Goal: Information Seeking & Learning: Learn about a topic

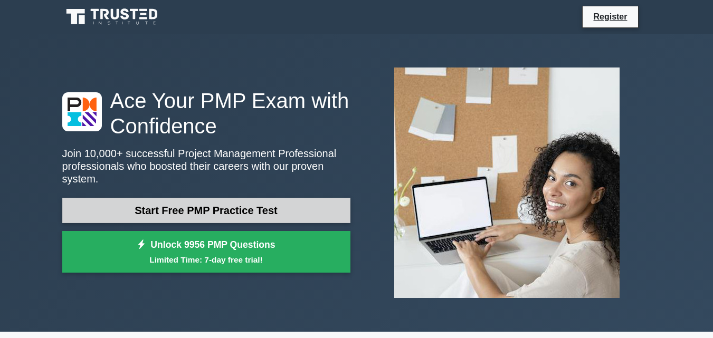
click at [281, 208] on link "Start Free PMP Practice Test" at bounding box center [206, 210] width 288 height 25
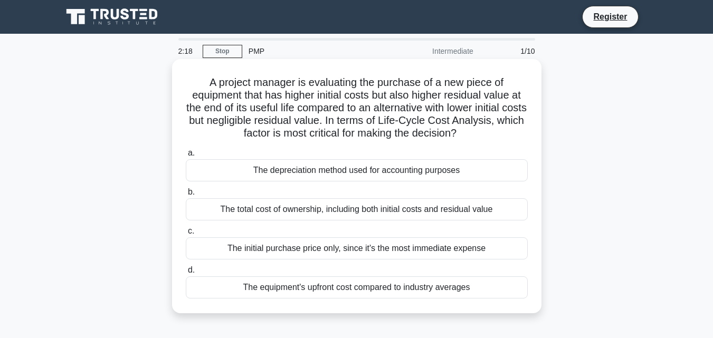
click at [444, 169] on div "The depreciation method used for accounting purposes" at bounding box center [357, 170] width 342 height 22
click at [186, 157] on input "a. The depreciation method used for accounting purposes" at bounding box center [186, 153] width 0 height 7
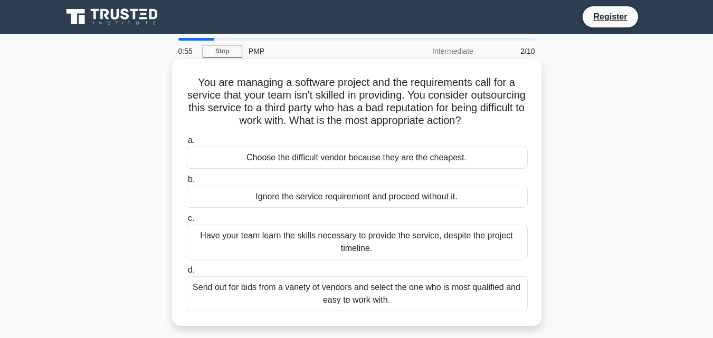
click at [495, 298] on div "Send out for bids from a variety of vendors and select the one who is most qual…" at bounding box center [357, 294] width 342 height 35
click at [186, 274] on input "d. Send out for bids from a variety of vendors and select the one who is most q…" at bounding box center [186, 270] width 0 height 7
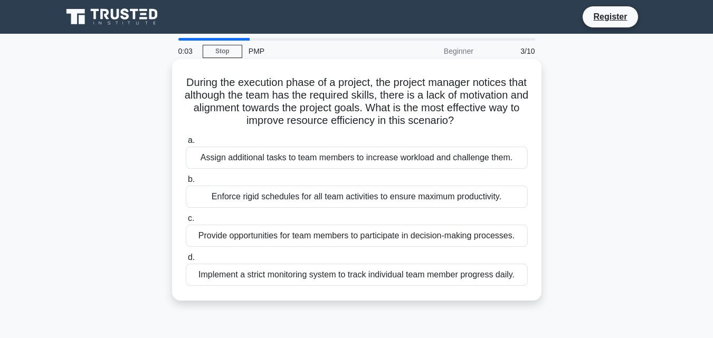
click at [330, 241] on div "Provide opportunities for team members to participate in decision-making proces…" at bounding box center [357, 236] width 342 height 22
click at [186, 222] on input "c. Provide opportunities for team members to participate in decision-making pro…" at bounding box center [186, 218] width 0 height 7
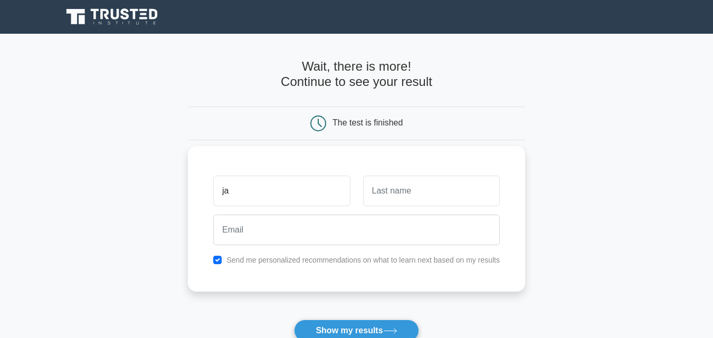
type input "j"
type input "Javohirbek"
click at [419, 198] on input "text" at bounding box center [431, 191] width 137 height 31
type input "Ergashev"
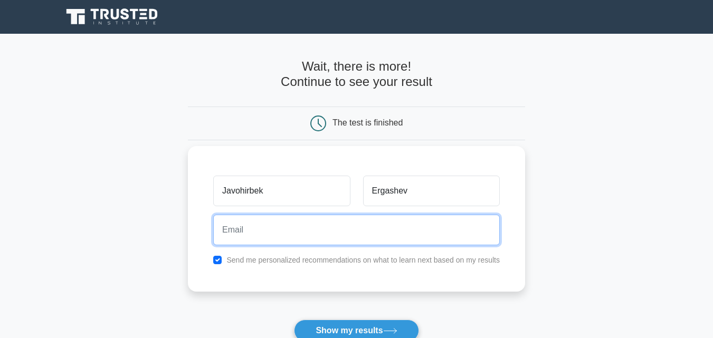
click at [406, 217] on input "email" at bounding box center [356, 230] width 287 height 31
type input "orjholding@gmail.com"
click at [294, 320] on button "Show my results" at bounding box center [356, 331] width 125 height 22
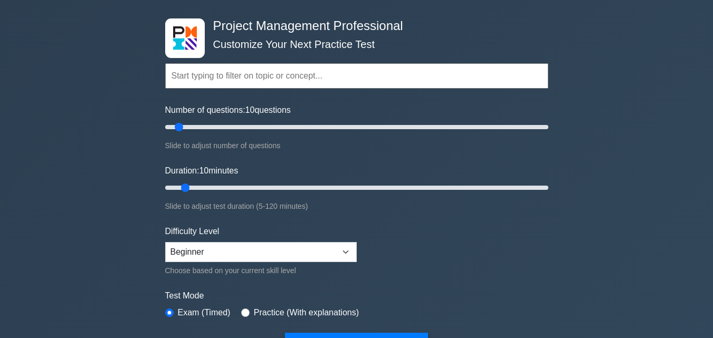
scroll to position [42, 0]
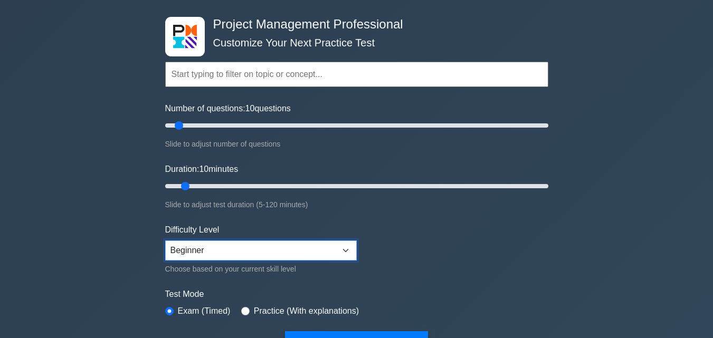
click at [291, 248] on select "Beginner Intermediate Expert" at bounding box center [261, 251] width 192 height 20
click at [165, 241] on select "Beginner Intermediate Expert" at bounding box center [261, 251] width 192 height 20
select select "expert"
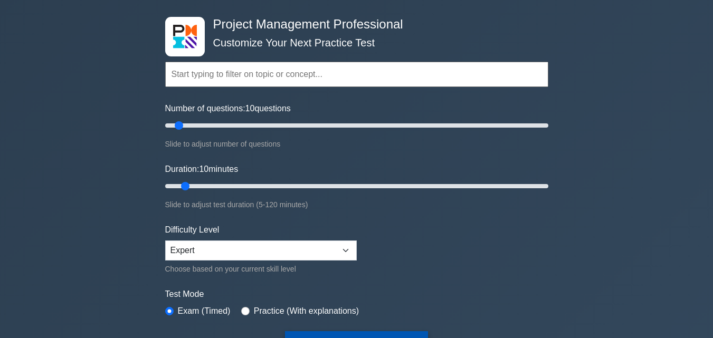
click at [411, 335] on button "Start Practice Test" at bounding box center [356, 343] width 142 height 24
